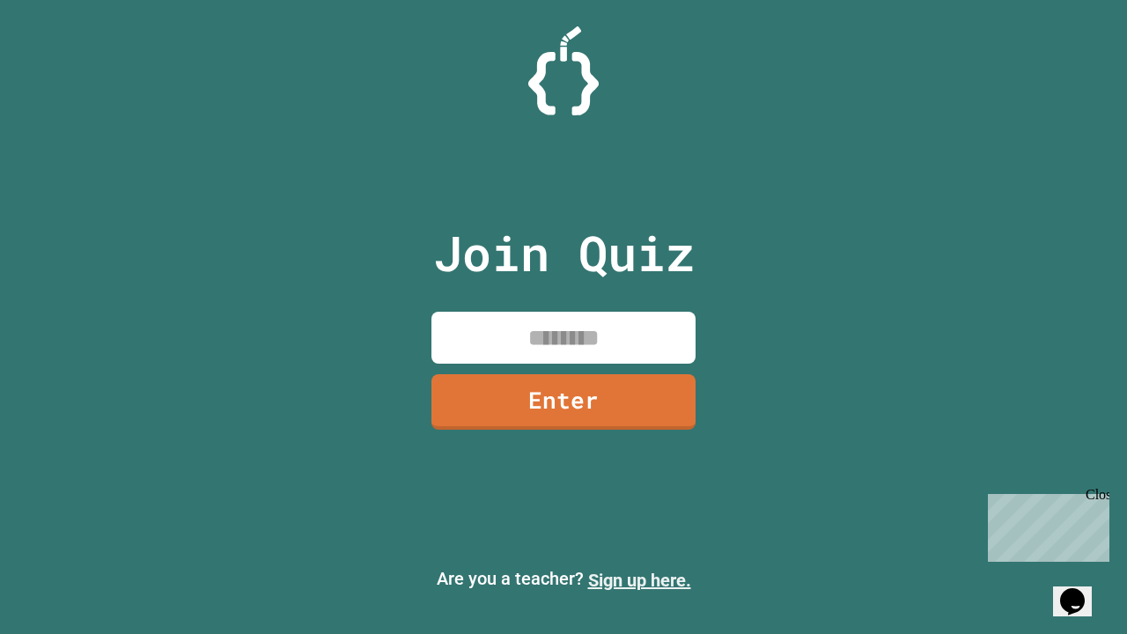
click at [639, 580] on link "Sign up here." at bounding box center [639, 580] width 103 height 21
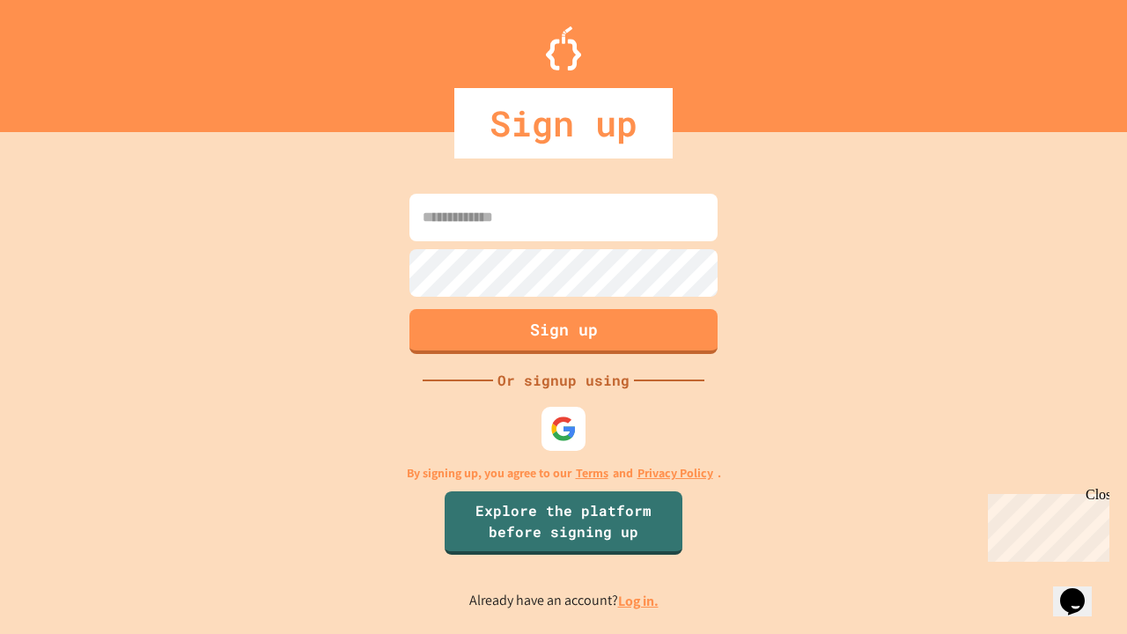
click at [639, 600] on link "Log in." at bounding box center [638, 601] width 41 height 18
